Goal: Navigation & Orientation: Find specific page/section

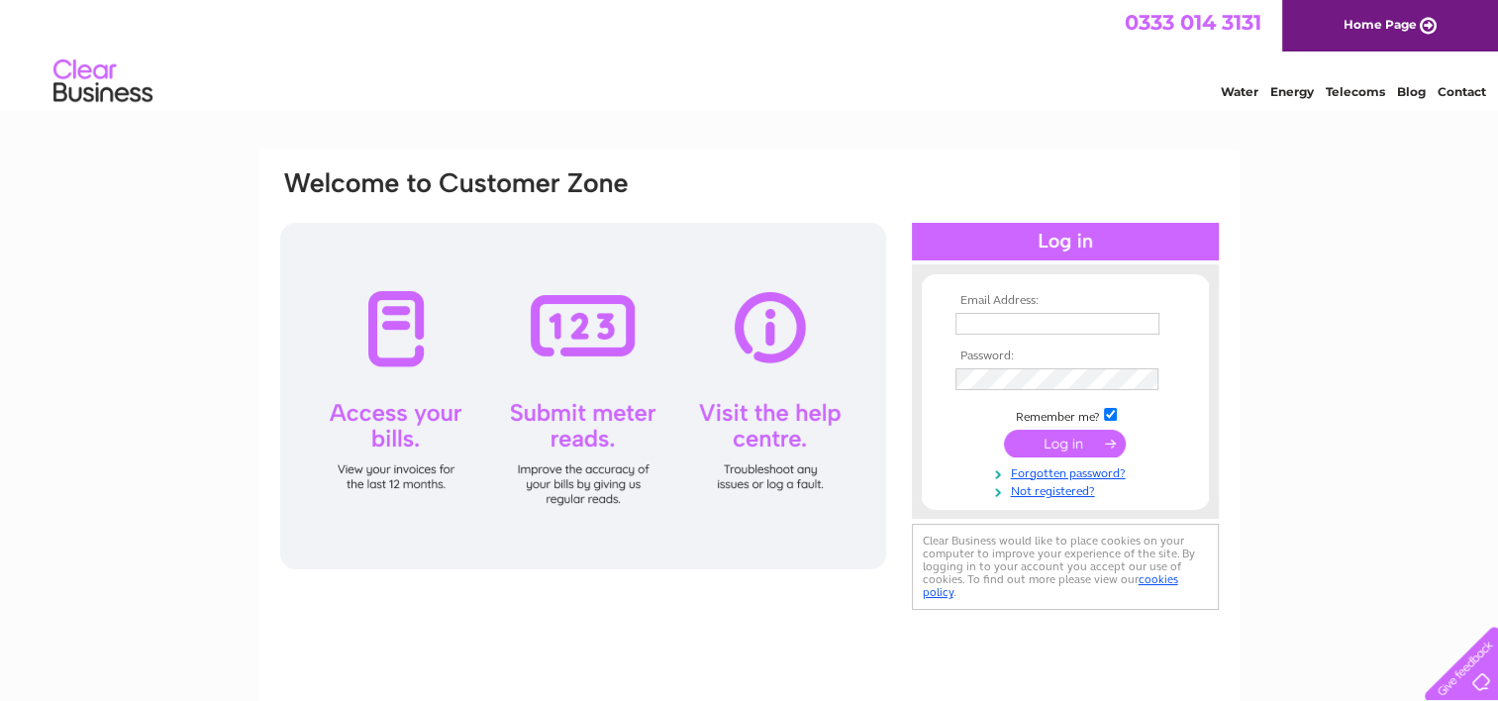
type input "theorchardllandudno@gmail.com"
click at [1031, 446] on input "submit" at bounding box center [1065, 444] width 122 height 28
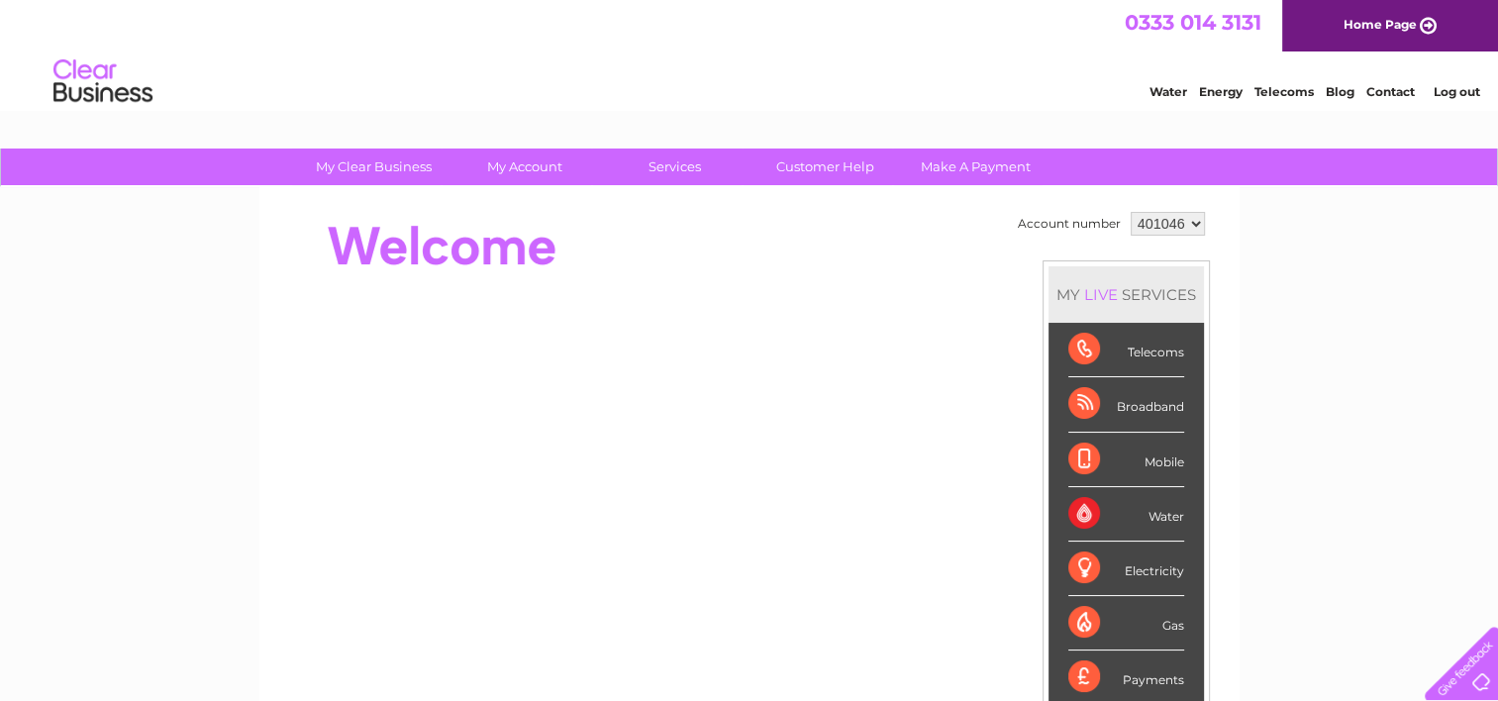
click at [1153, 356] on div "Telecoms" at bounding box center [1126, 350] width 116 height 54
click at [1090, 337] on div "Telecoms" at bounding box center [1126, 350] width 116 height 54
click at [1083, 340] on div "Telecoms" at bounding box center [1126, 350] width 116 height 54
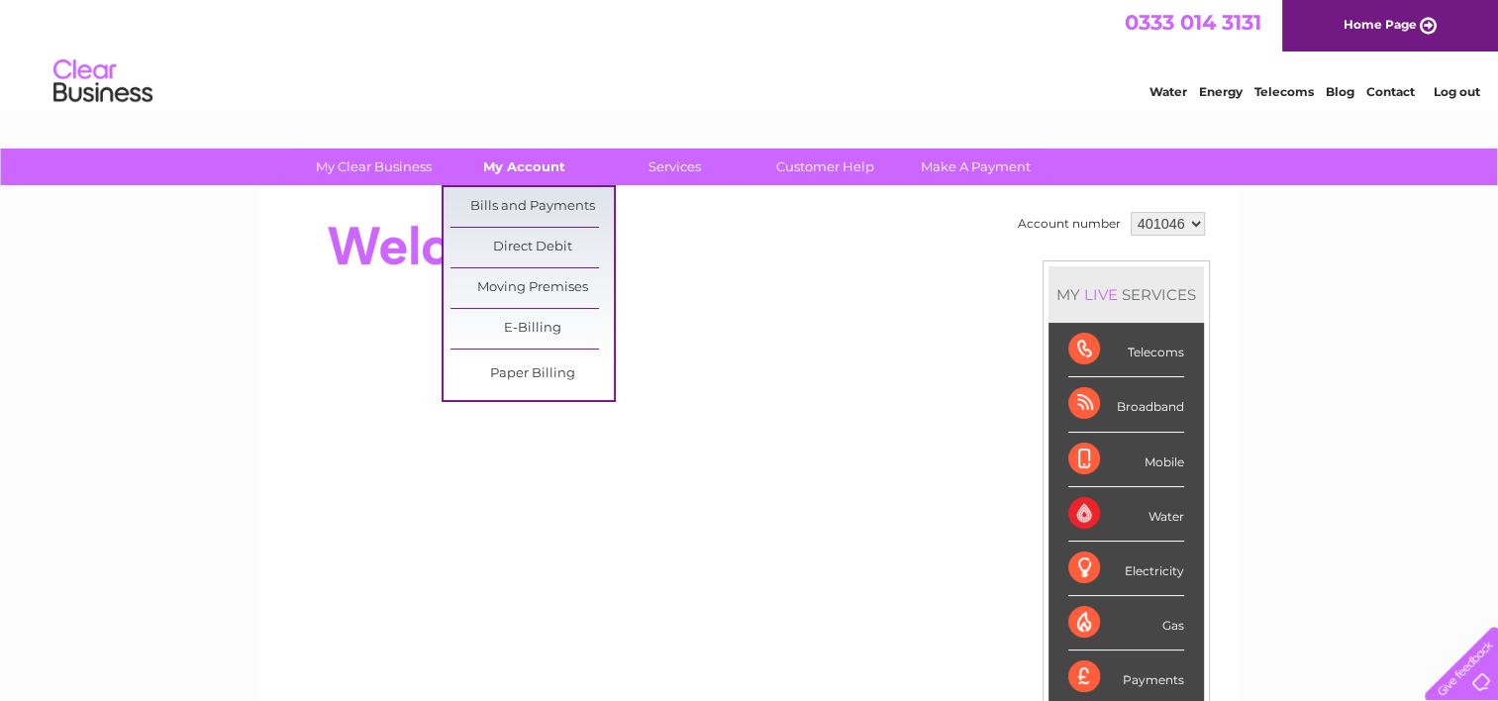
click at [528, 168] on link "My Account" at bounding box center [523, 166] width 163 height 37
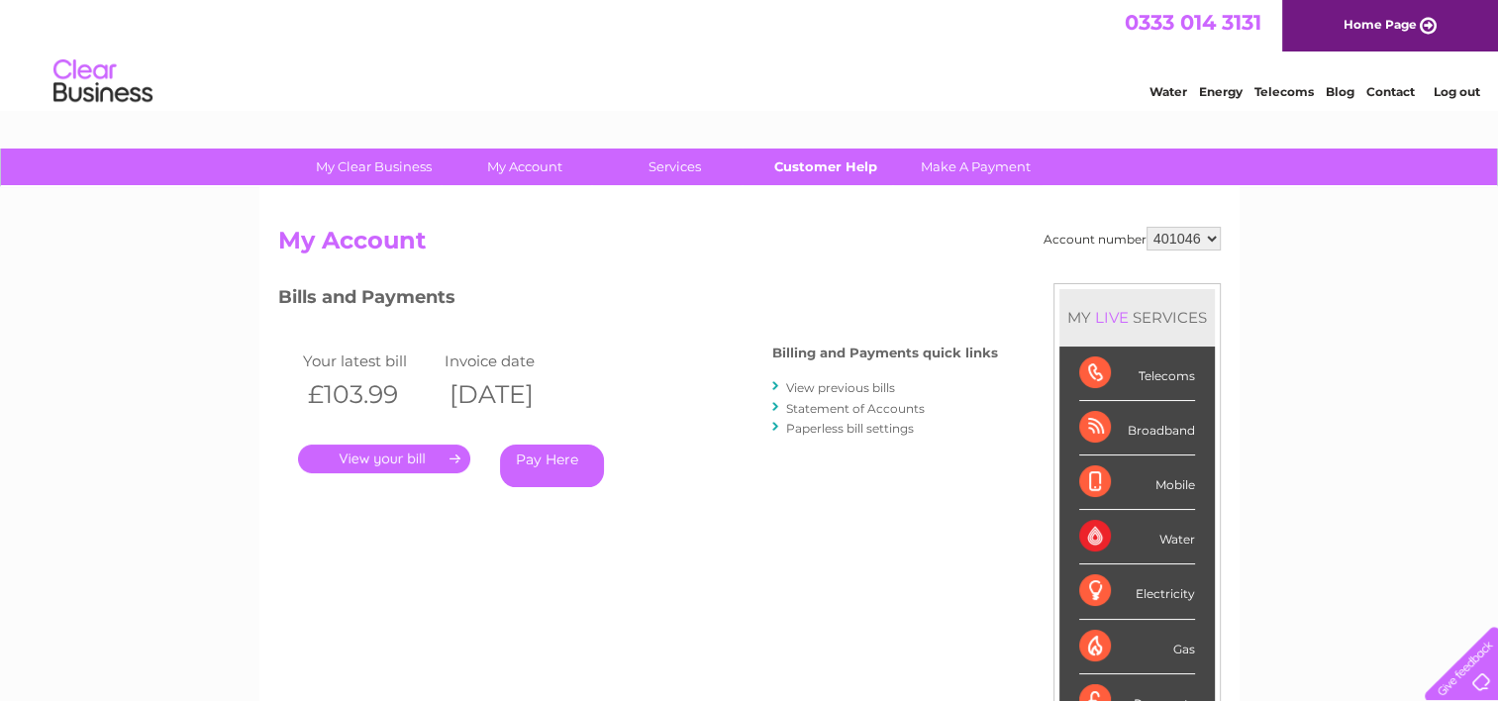
click at [829, 166] on link "Customer Help" at bounding box center [824, 166] width 163 height 37
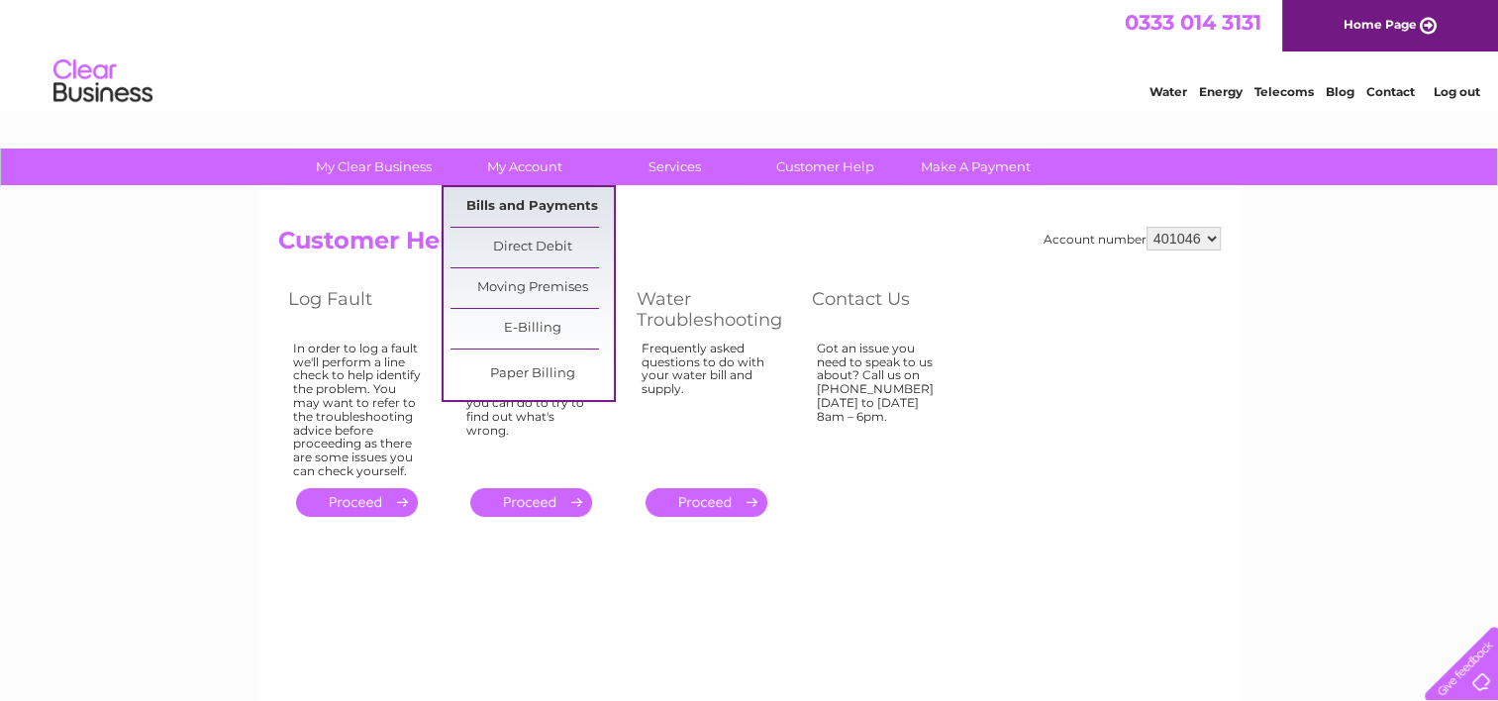
click at [552, 209] on link "Bills and Payments" at bounding box center [531, 207] width 163 height 40
